Goal: Task Accomplishment & Management: Complete application form

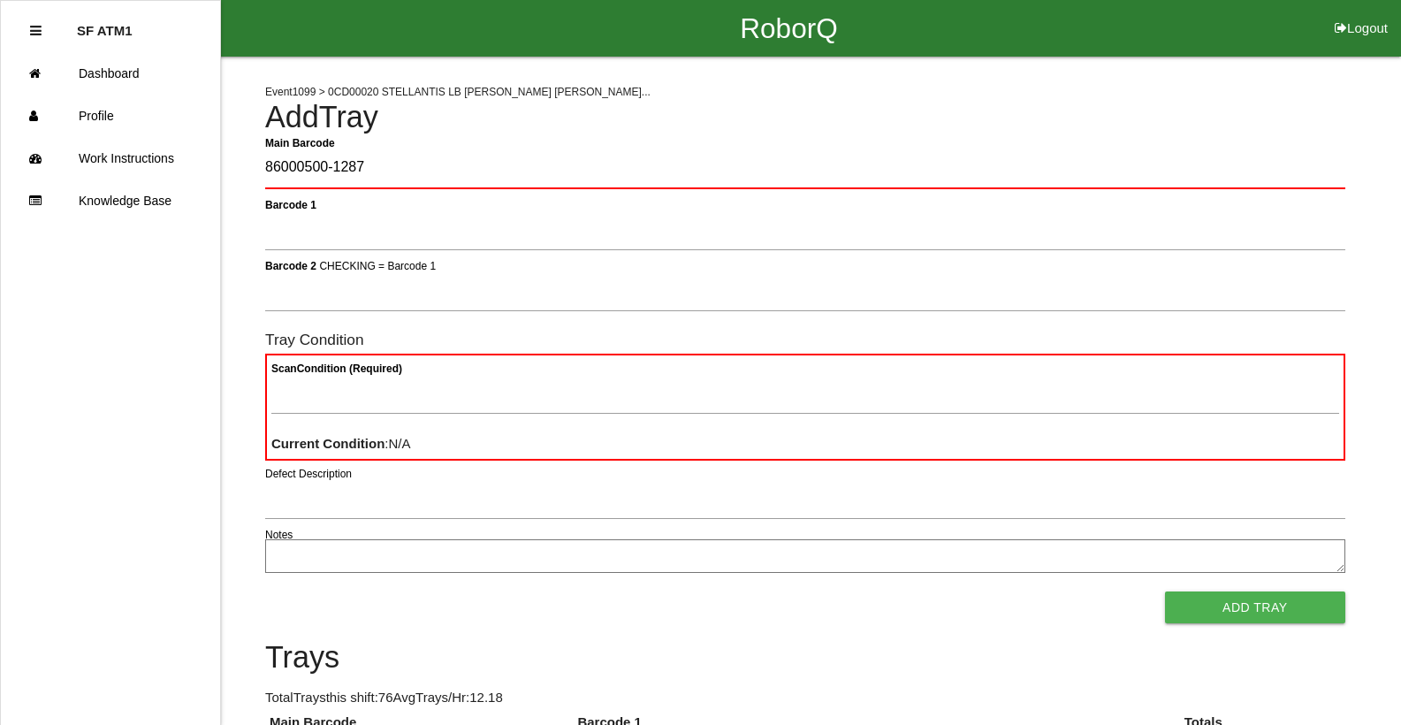
type Barcode "86000500-1287"
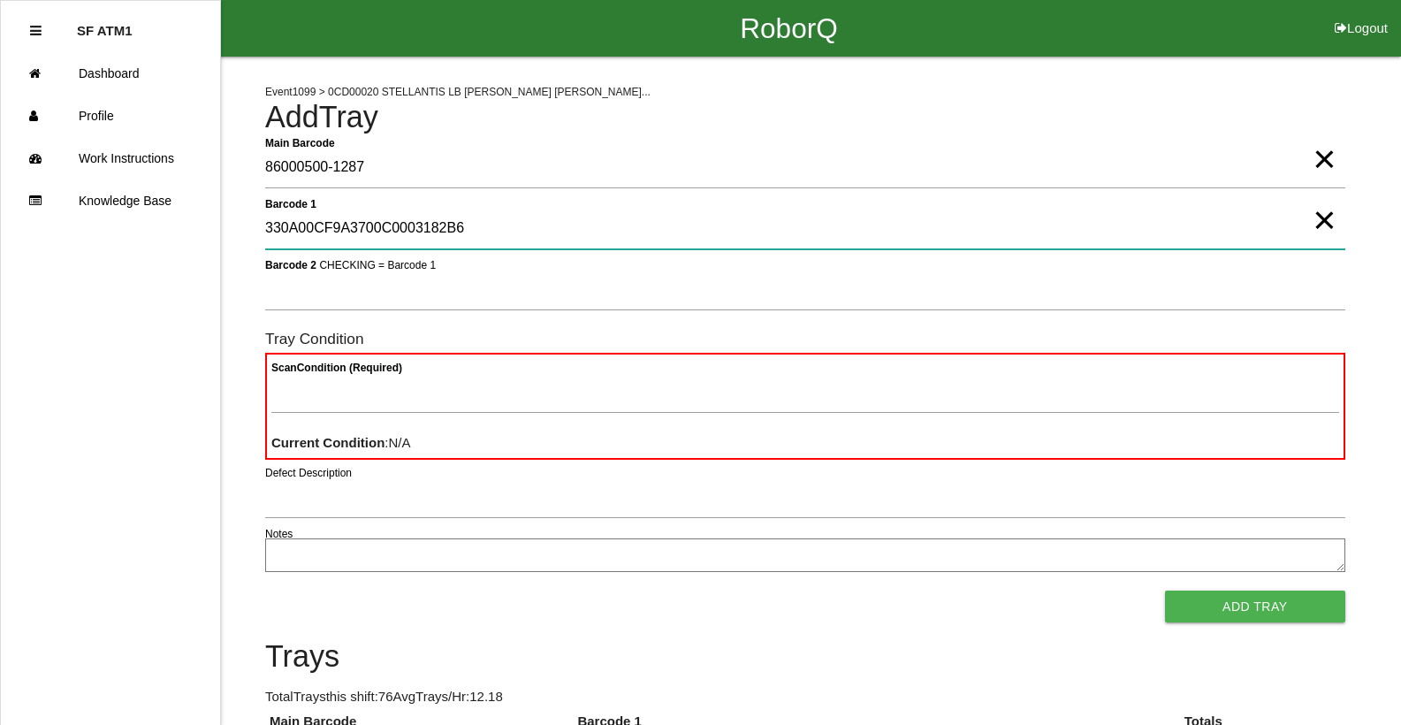
type 1 "330A00CF9A3700C0003182B6"
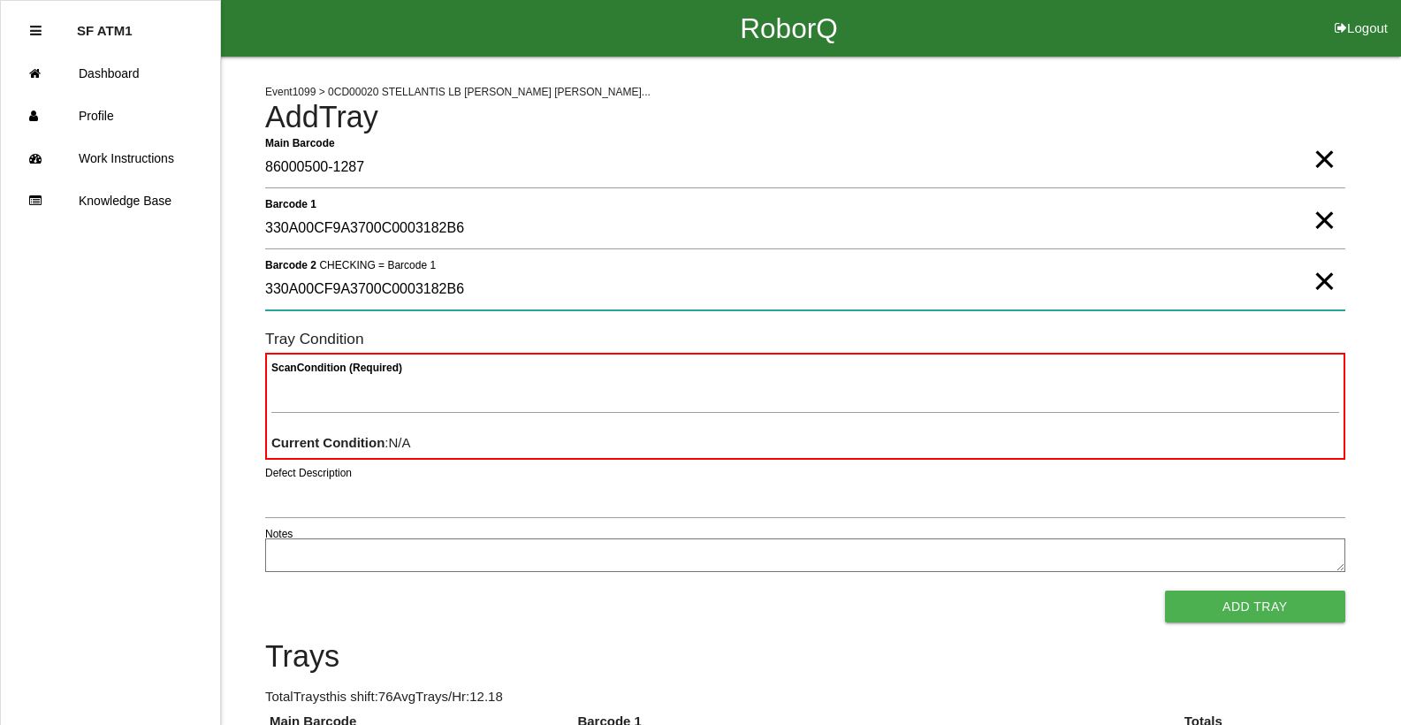
type 2 "330A00CF9A3700C0003182B6"
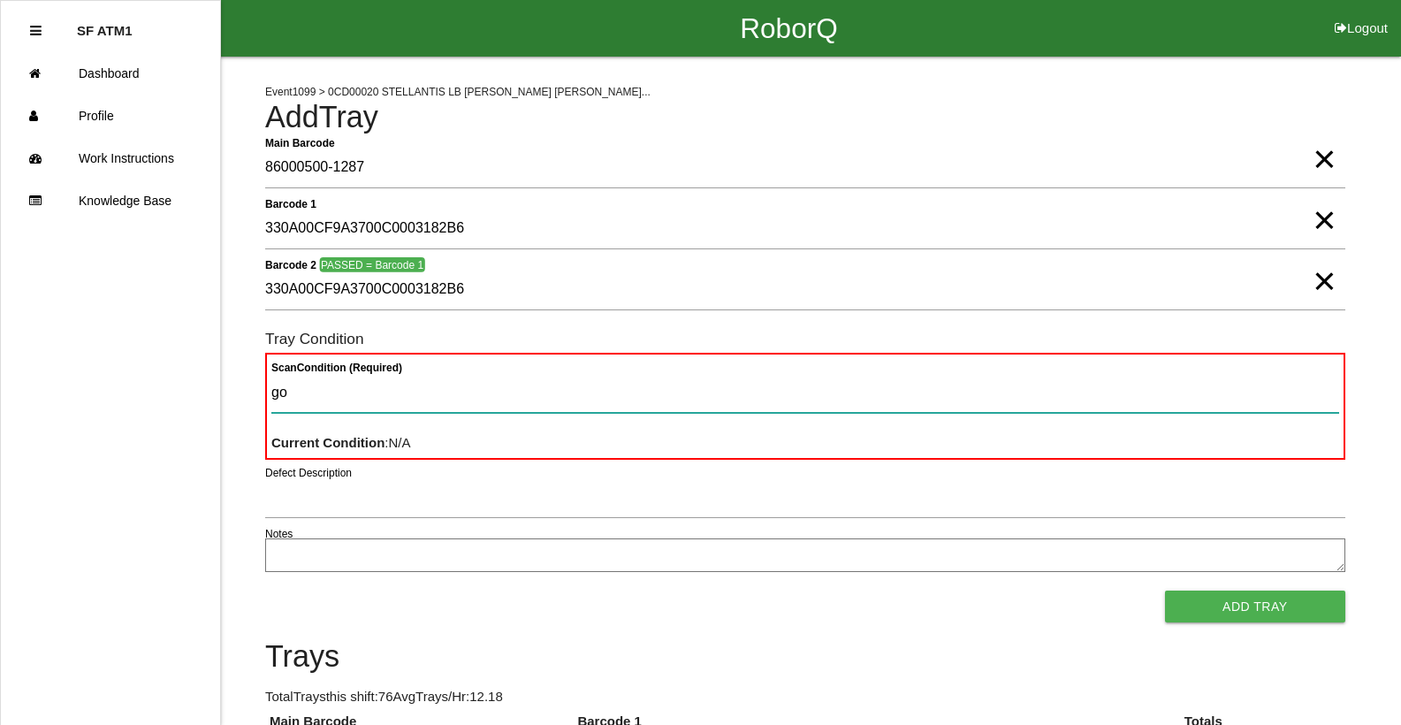
type Condition "goo"
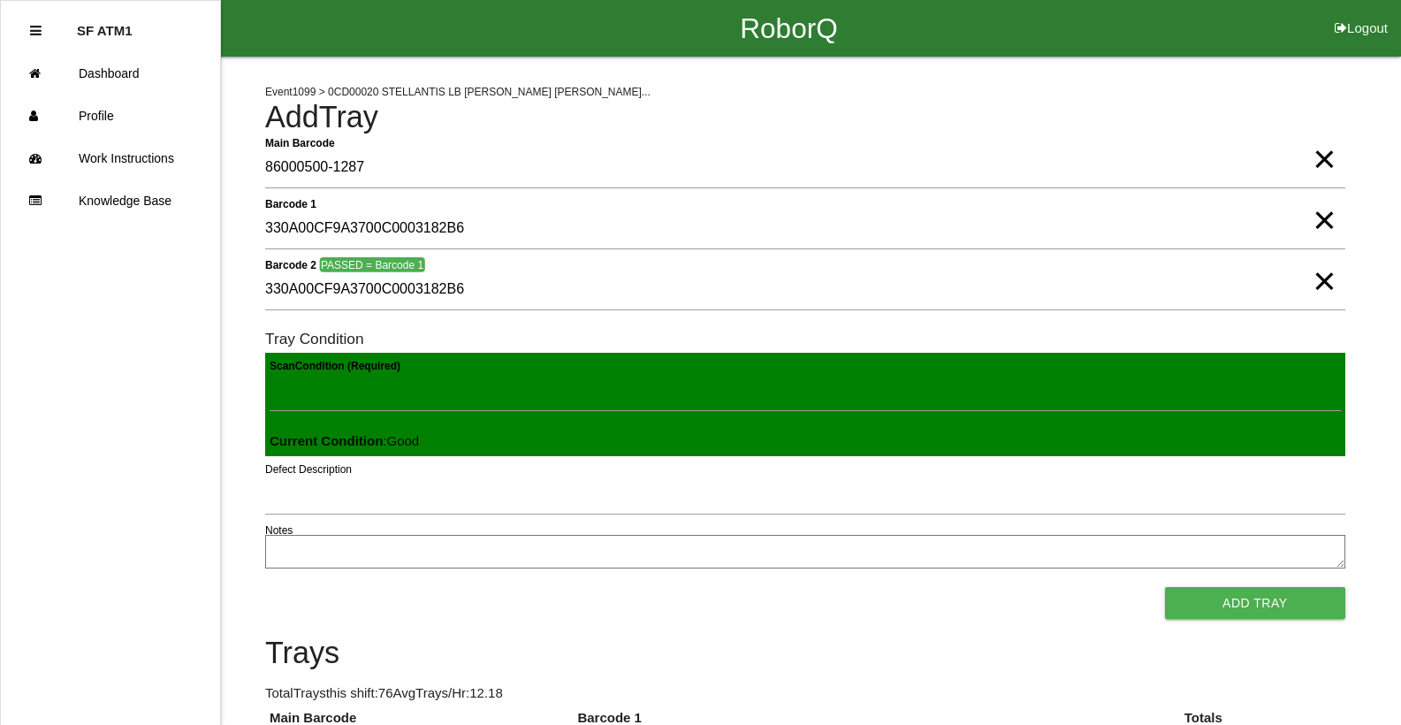
click at [1165, 587] on button "Add Tray" at bounding box center [1255, 603] width 180 height 32
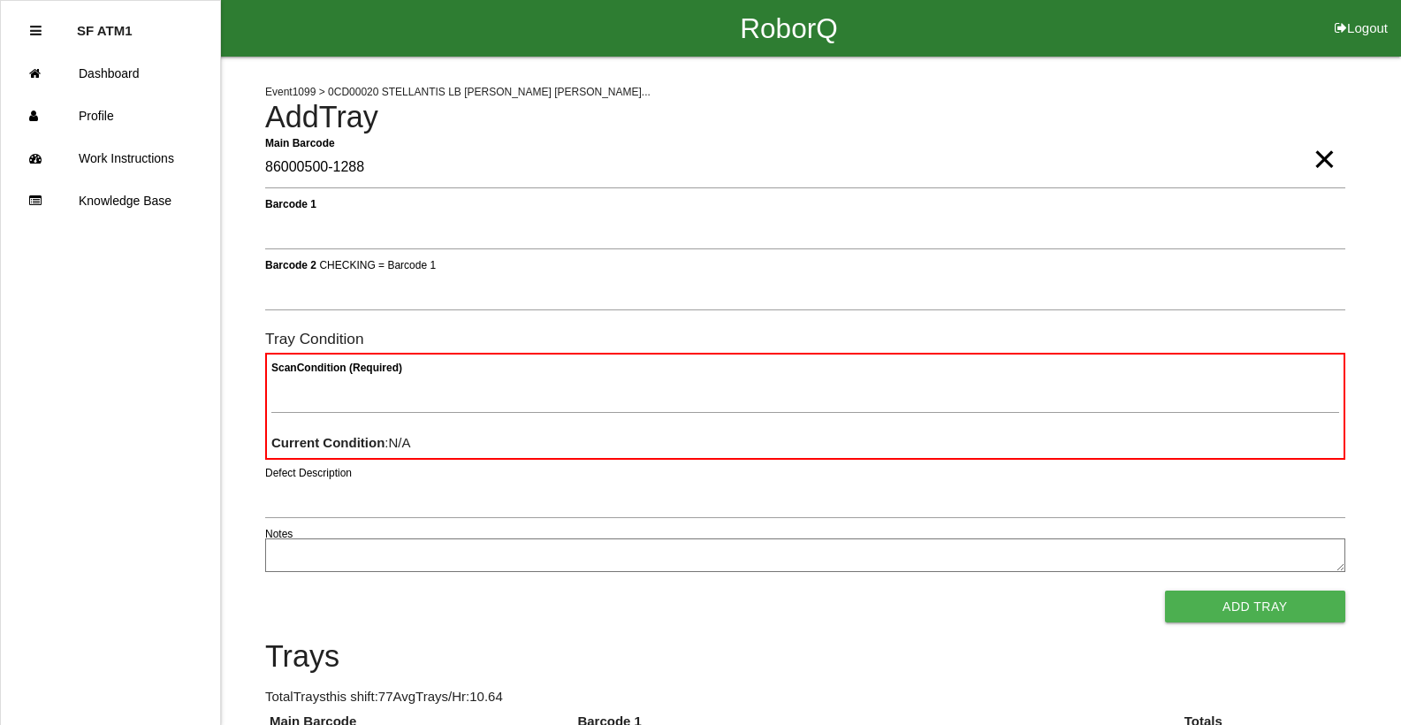
type Barcode "86000500-1288"
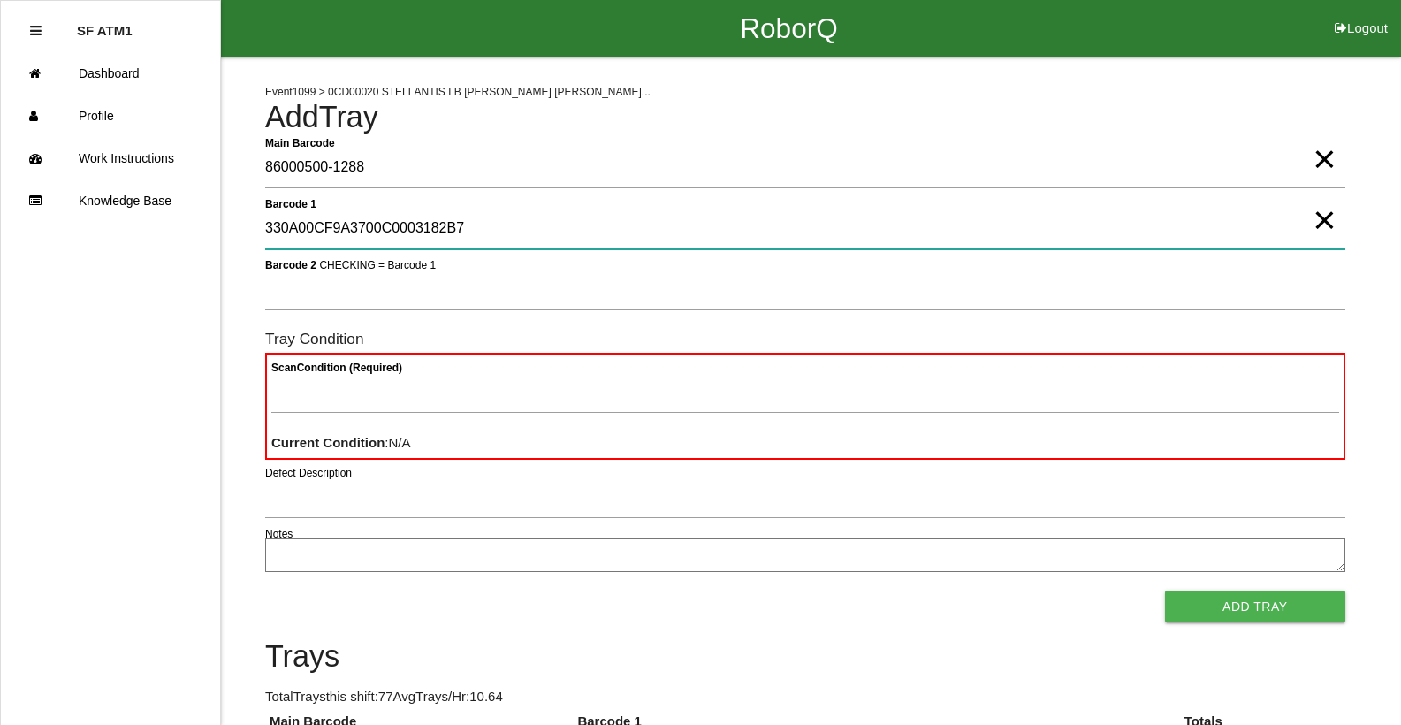
type 1 "330A00CF9A3700C0003182B7"
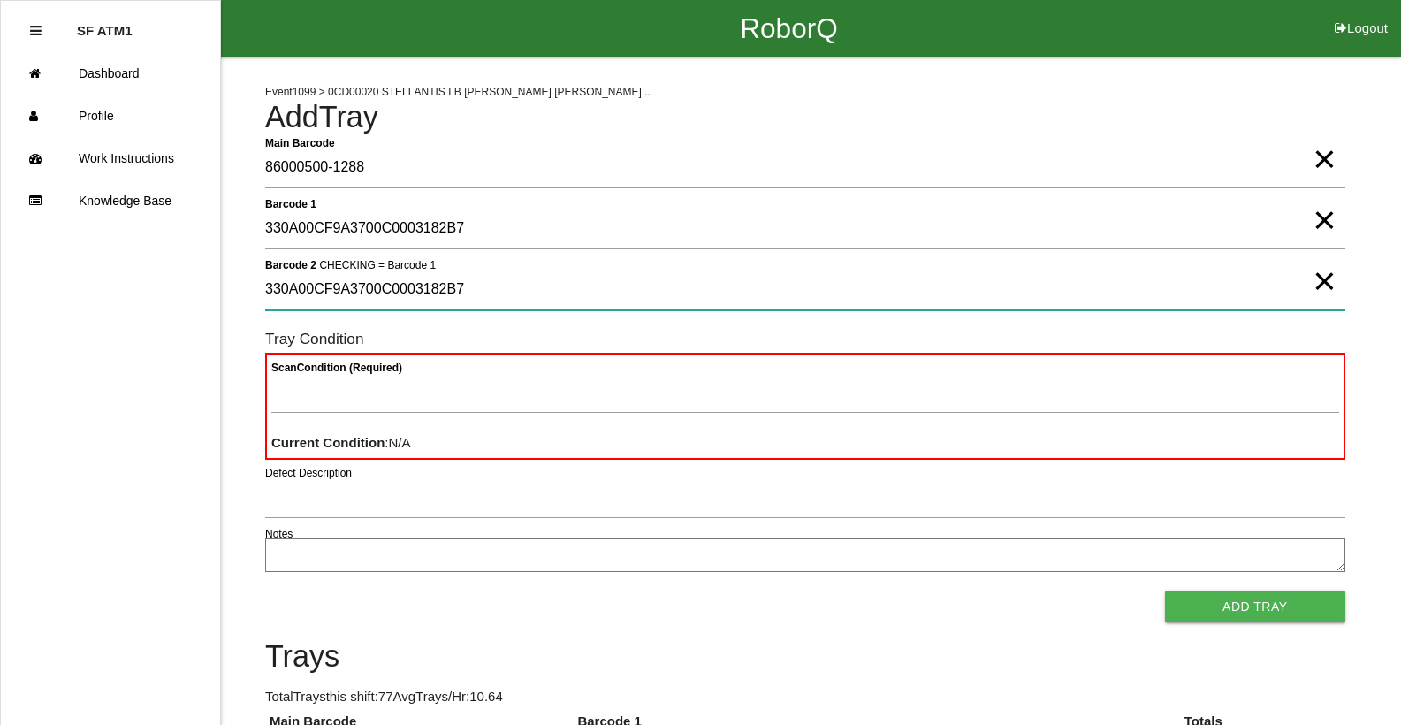
type 2 "330A00CF9A3700C0003182B7"
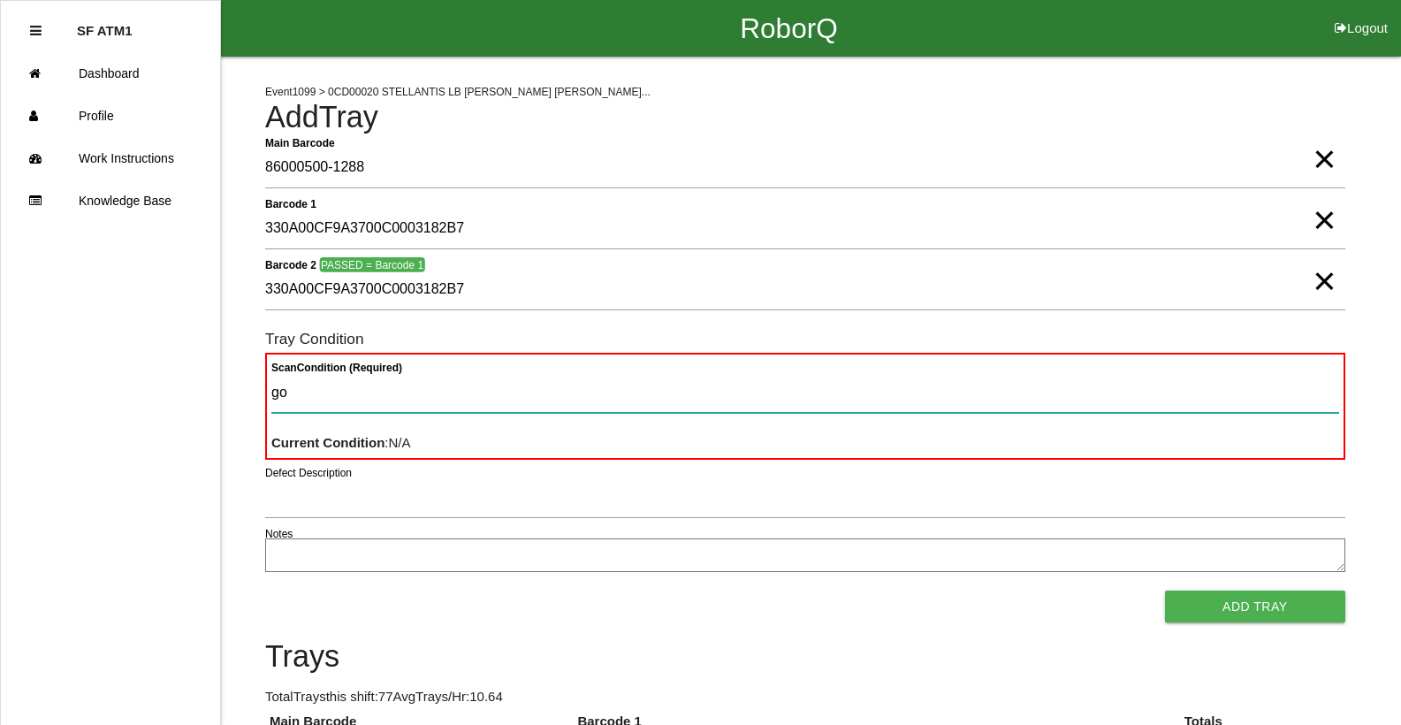
type Condition "goo"
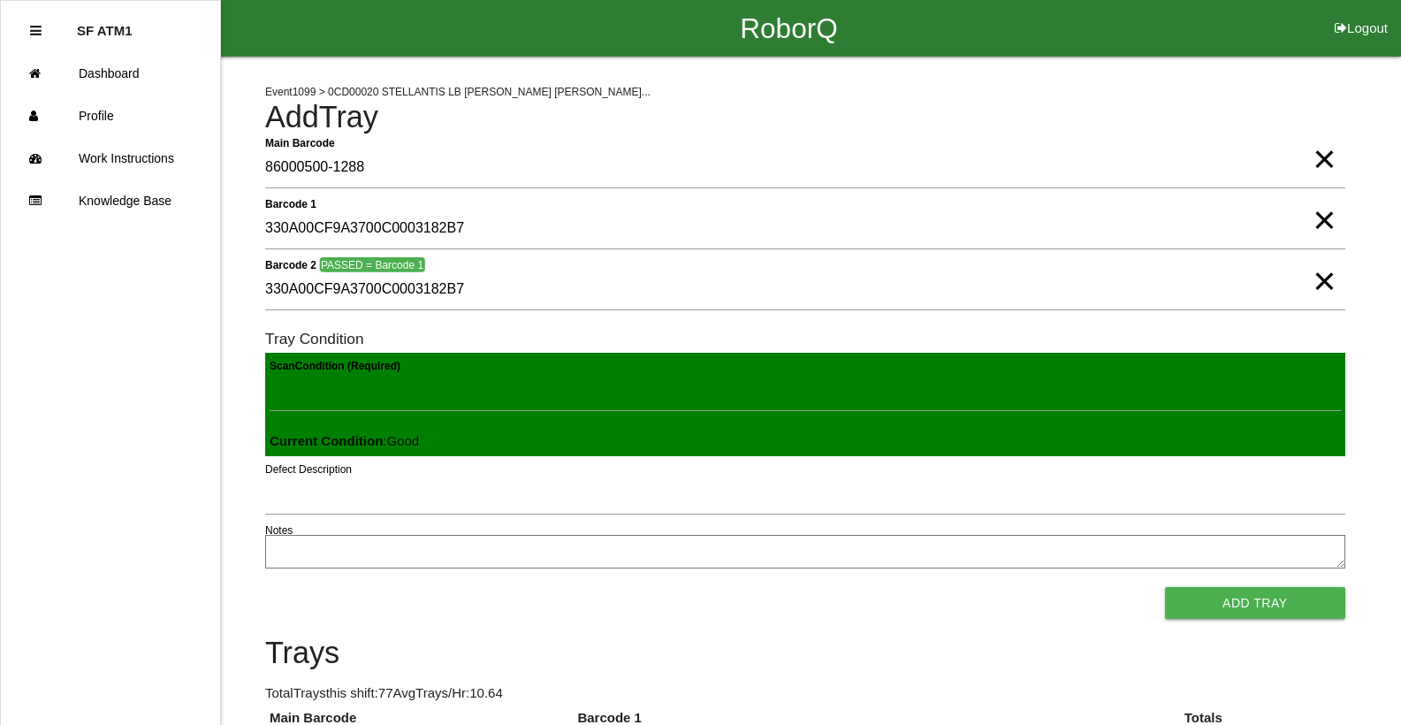
click at [1165, 587] on button "Add Tray" at bounding box center [1255, 603] width 180 height 32
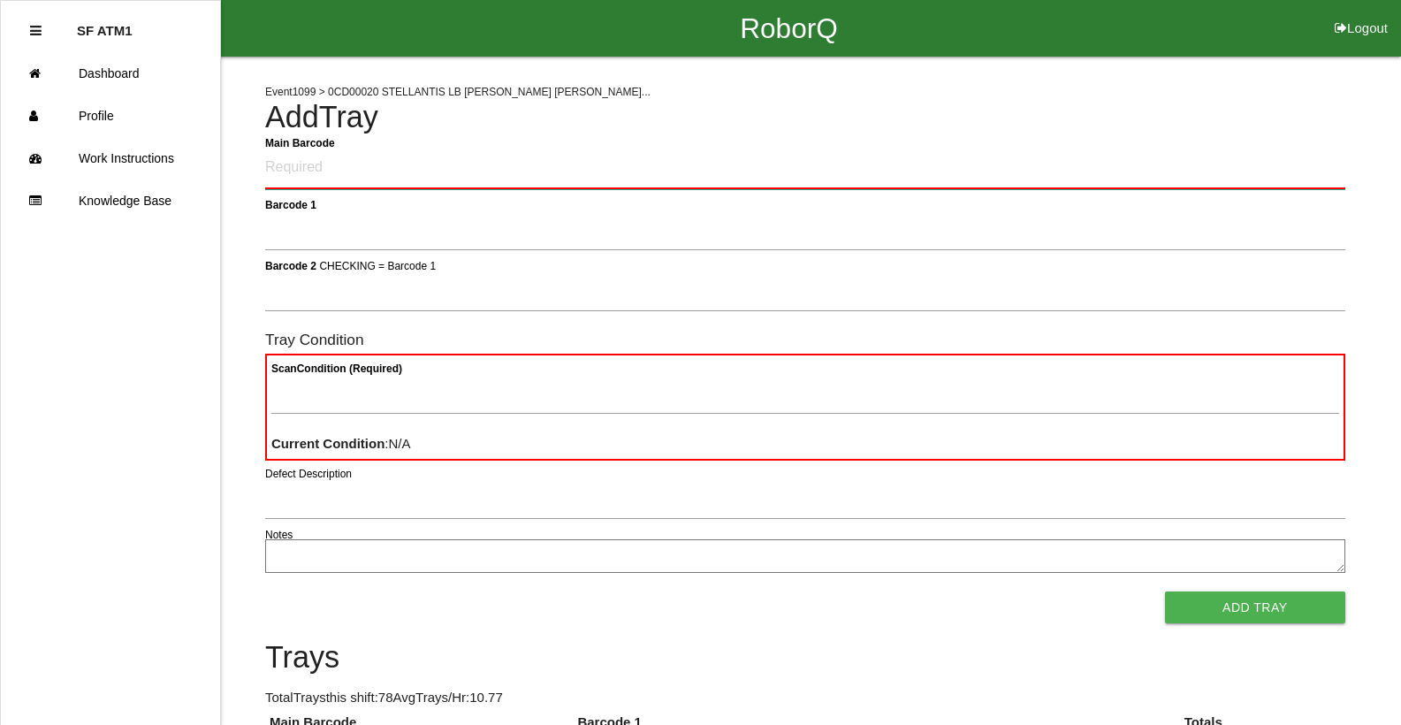
click at [415, 160] on Barcode "Main Barcode" at bounding box center [805, 169] width 1080 height 42
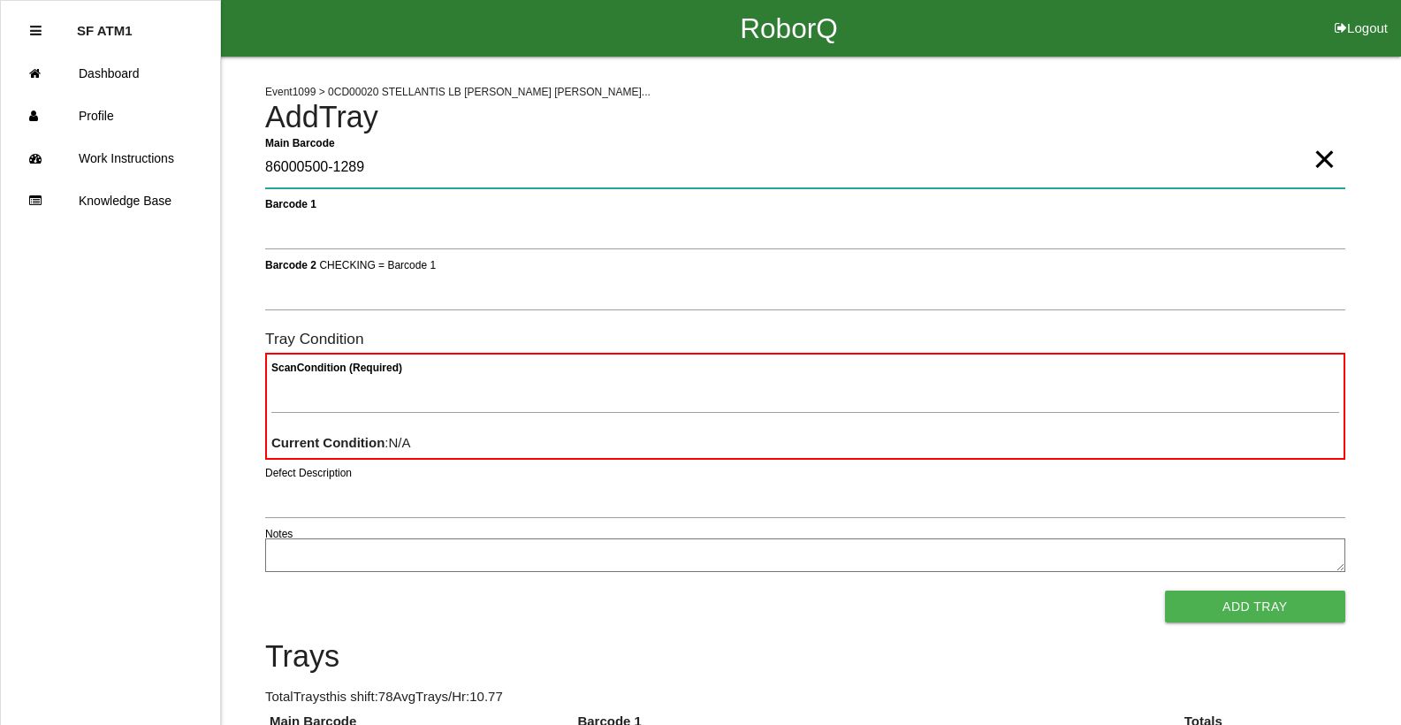
type Barcode "86000500-1289"
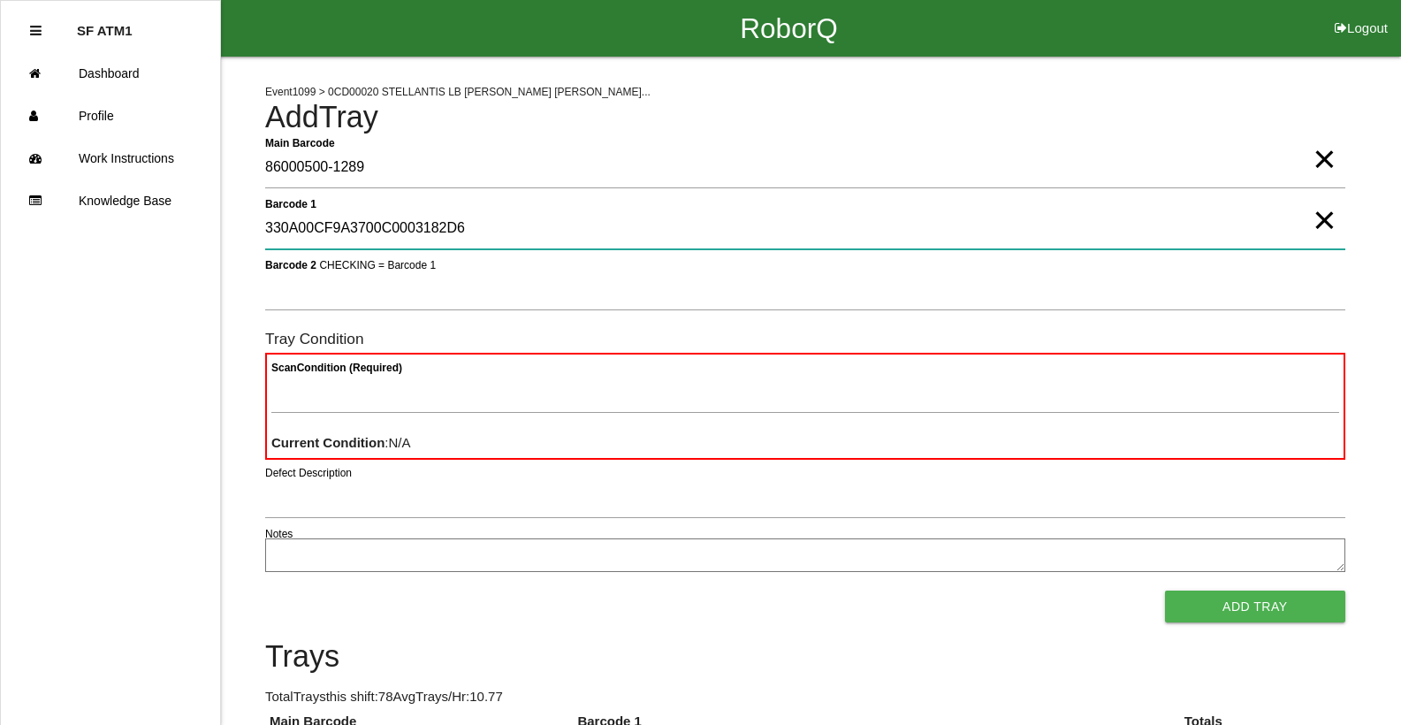
type 1 "330A00CF9A3700C0003182D6"
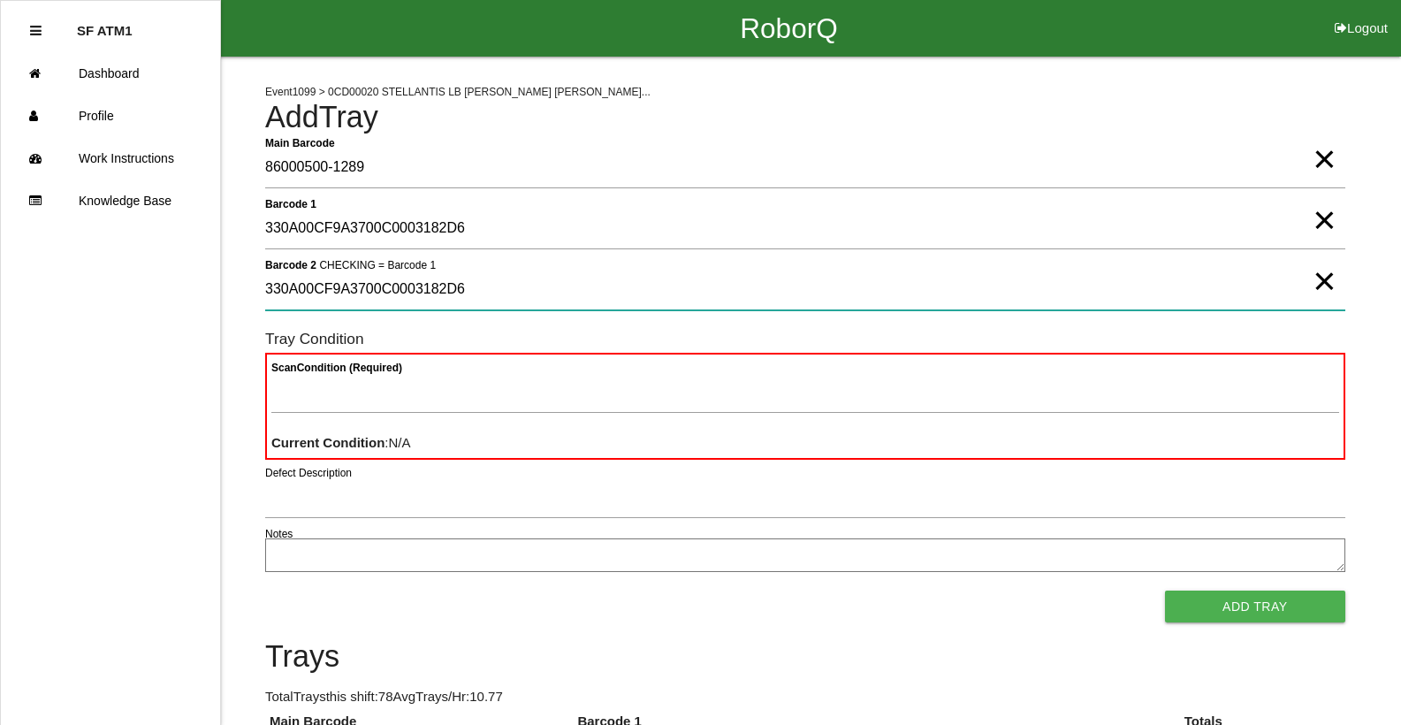
type 2 "330A00CF9A3700C0003182D6"
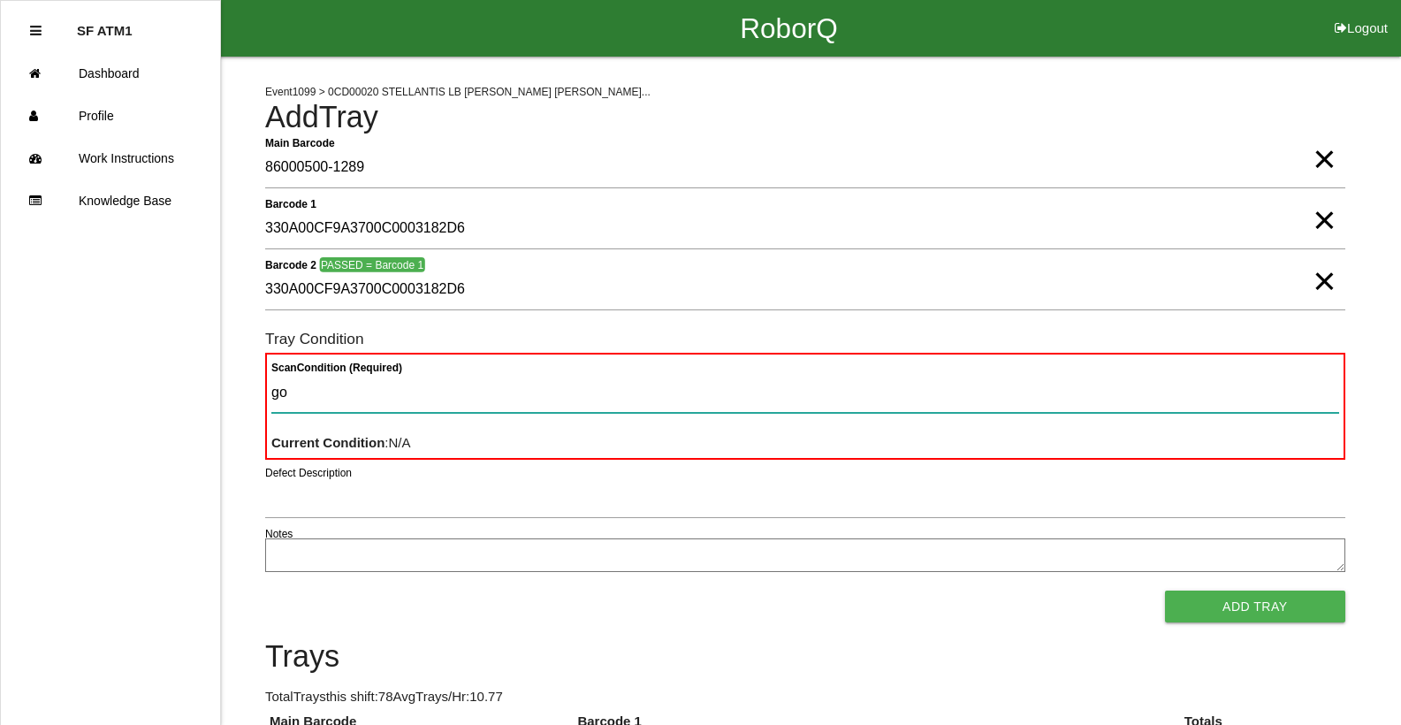
type Condition "goo"
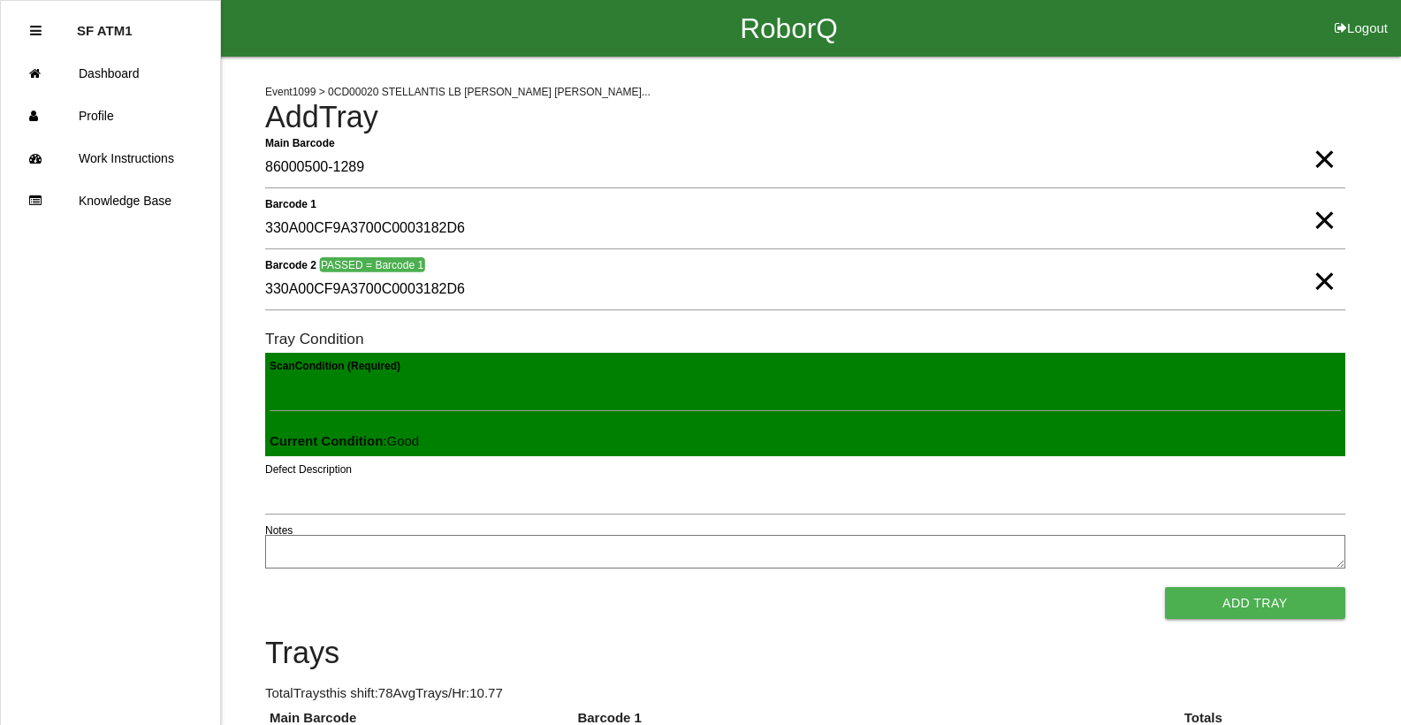
click at [1165, 587] on button "Add Tray" at bounding box center [1255, 603] width 180 height 32
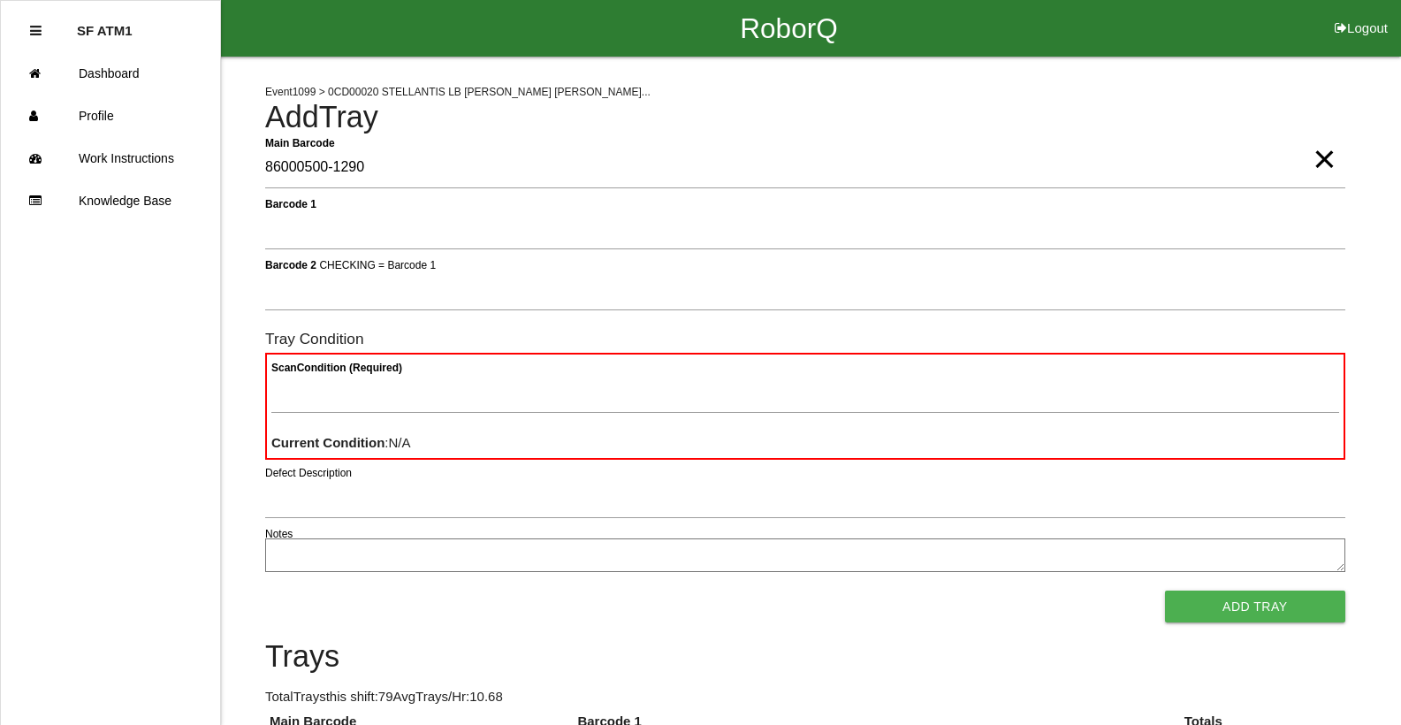
type Barcode "86000500-1290"
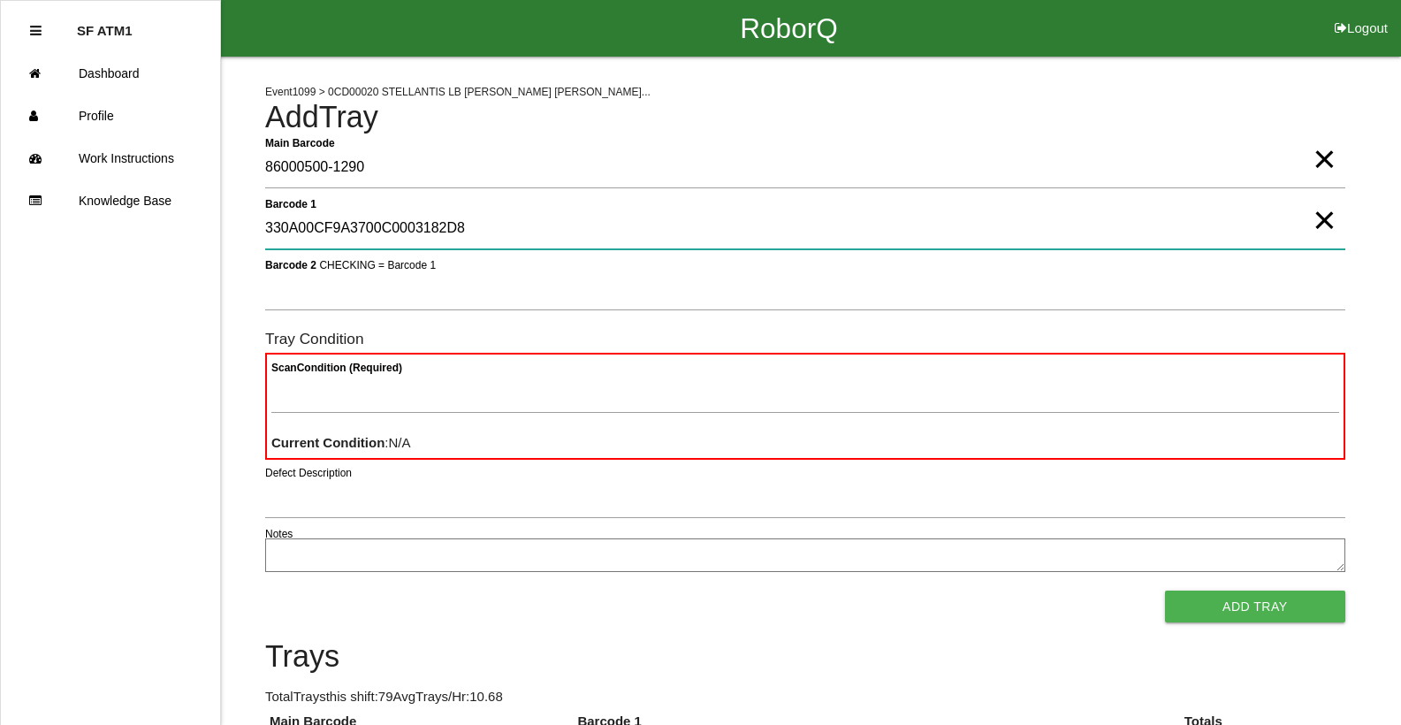
type 1 "330A00CF9A3700C0003182D8"
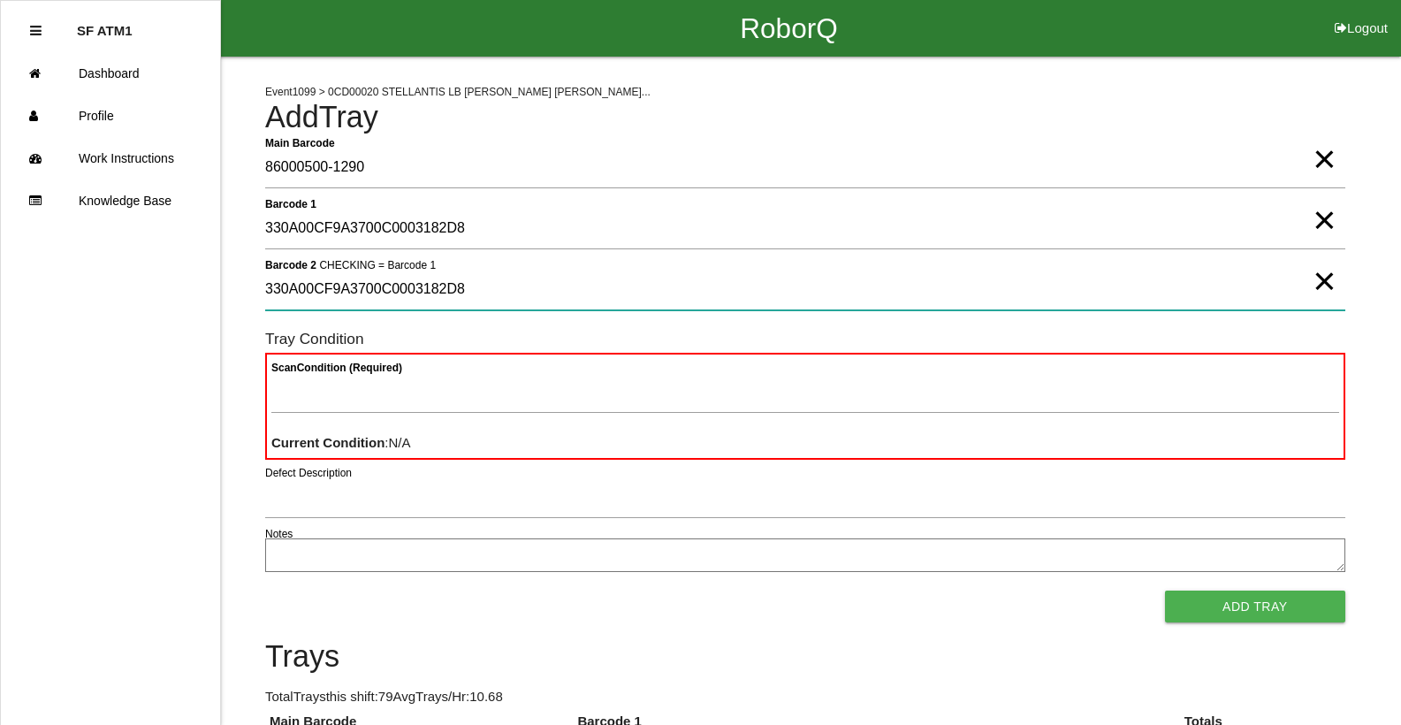
type 2 "330A00CF9A3700C0003182D8"
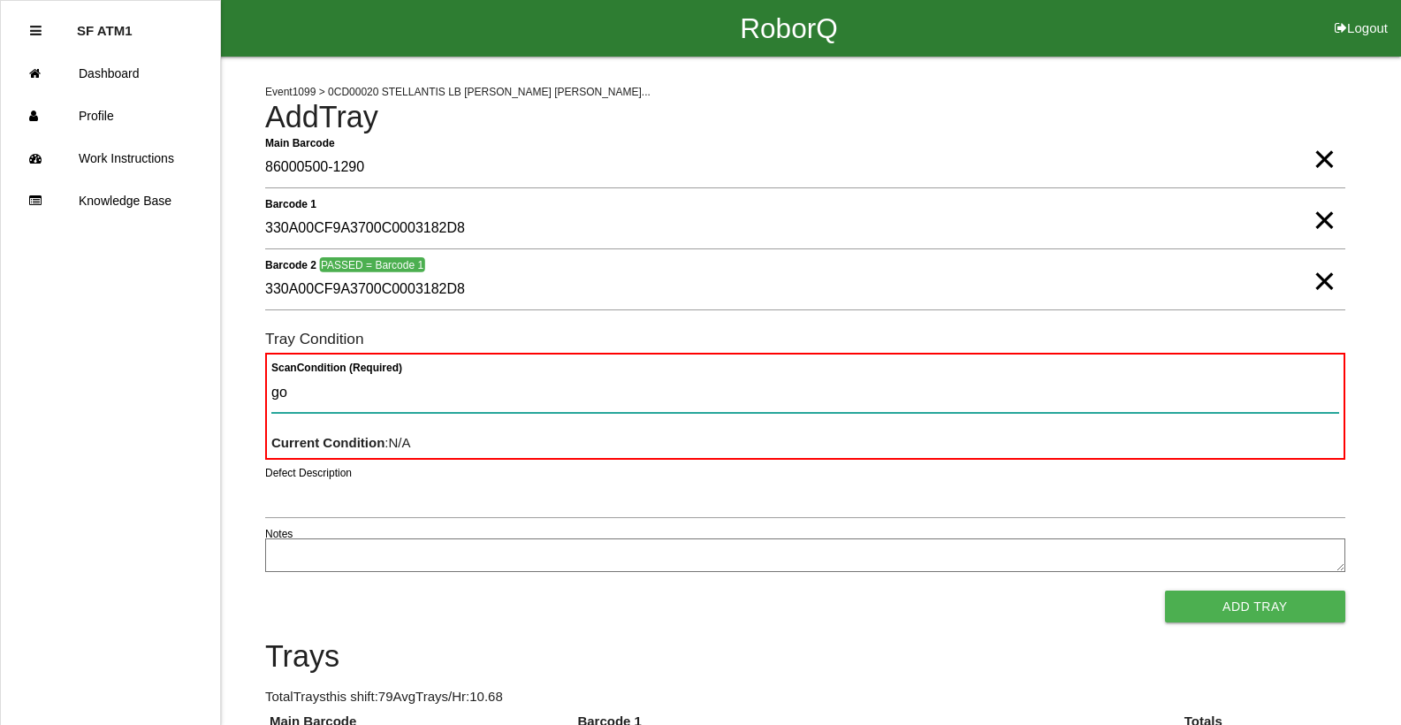
type Condition "goo"
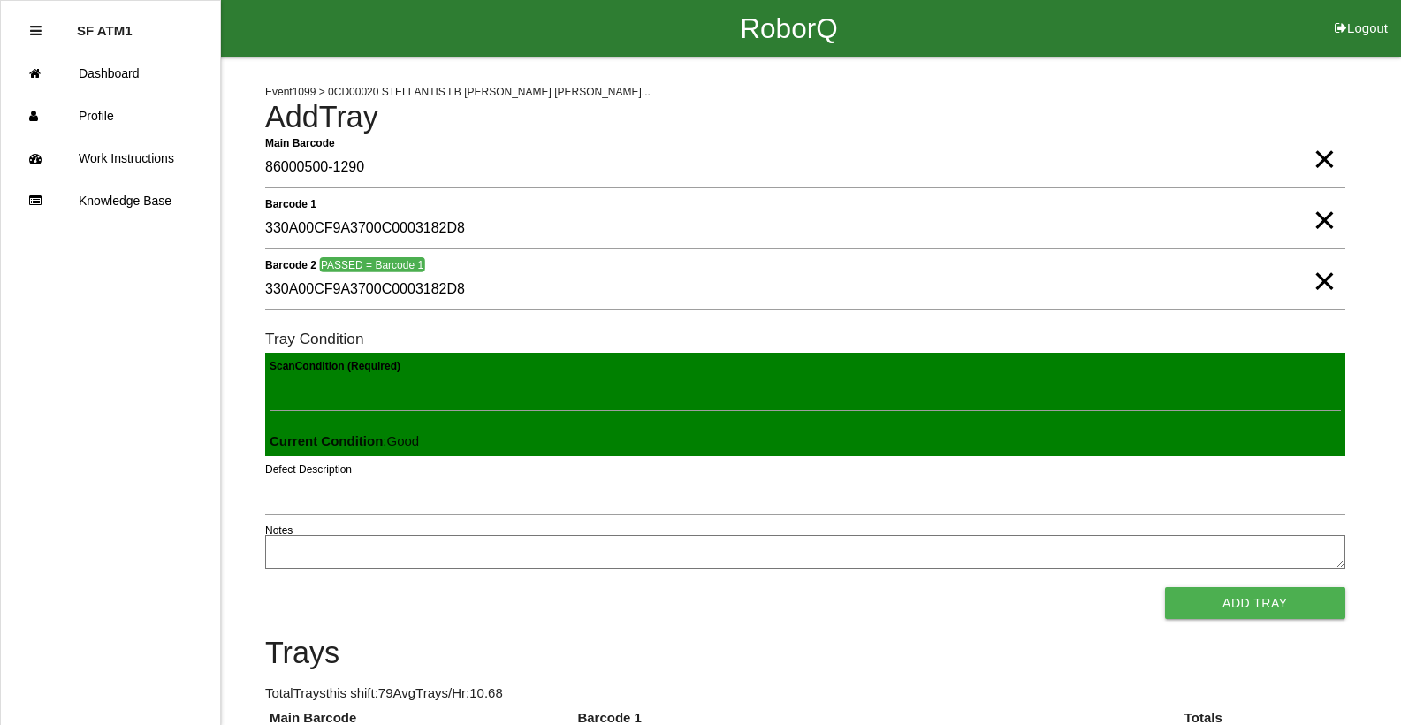
click at [1165, 587] on button "Add Tray" at bounding box center [1255, 603] width 180 height 32
